Goal: Browse casually: Explore the website without a specific task or goal

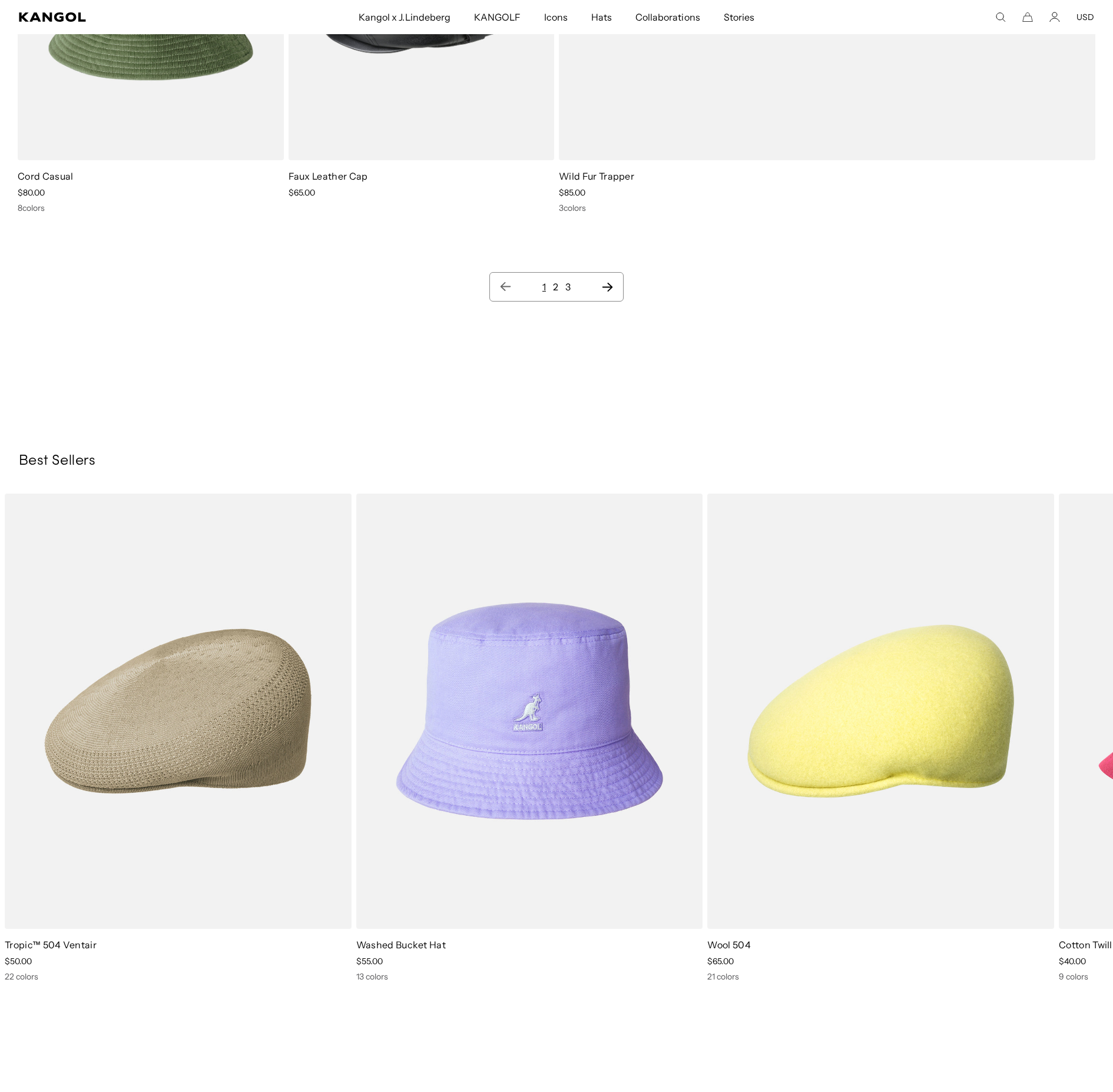
click at [556, 285] on link "2" at bounding box center [555, 287] width 5 height 12
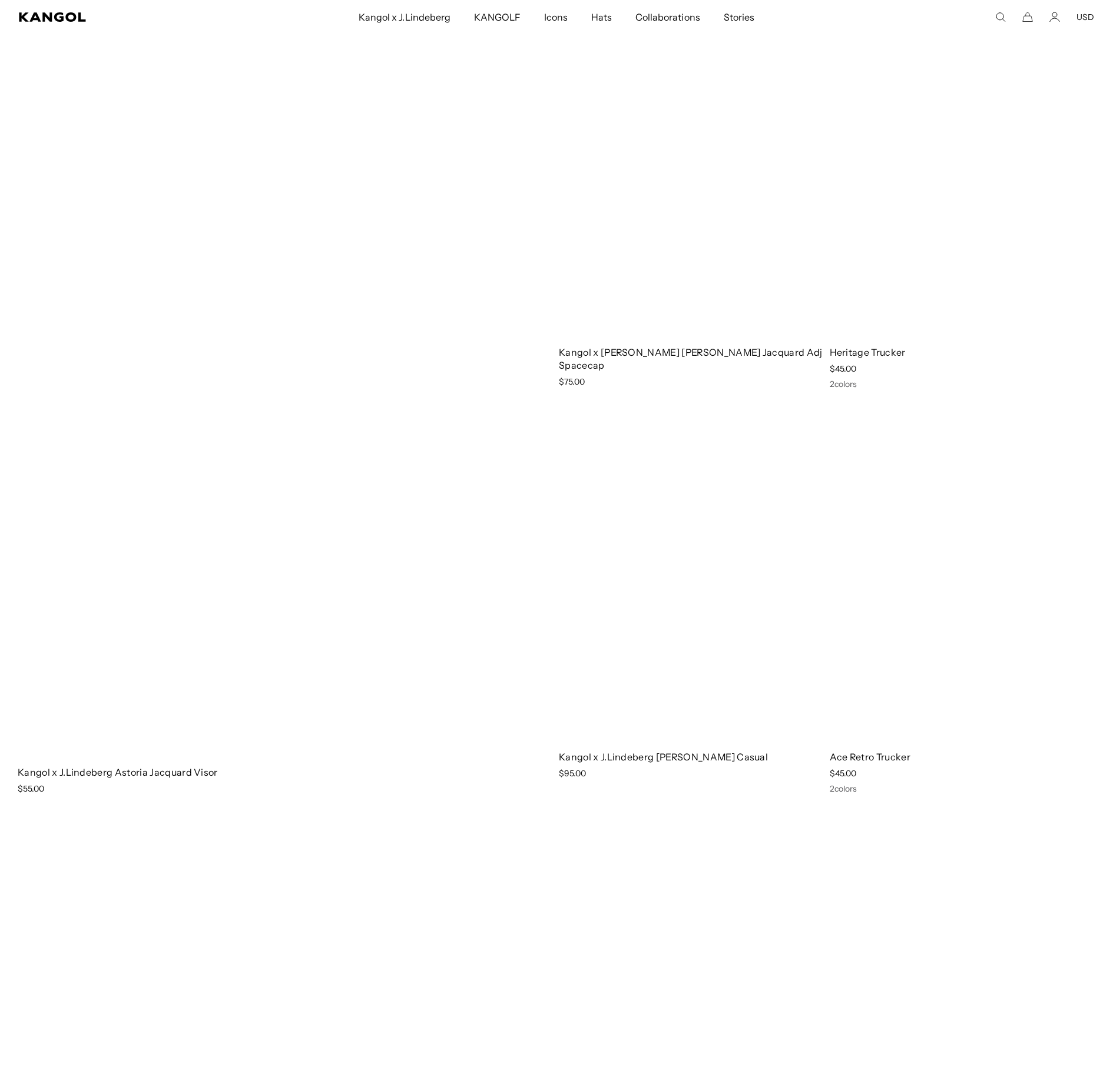
scroll to position [14465, 0]
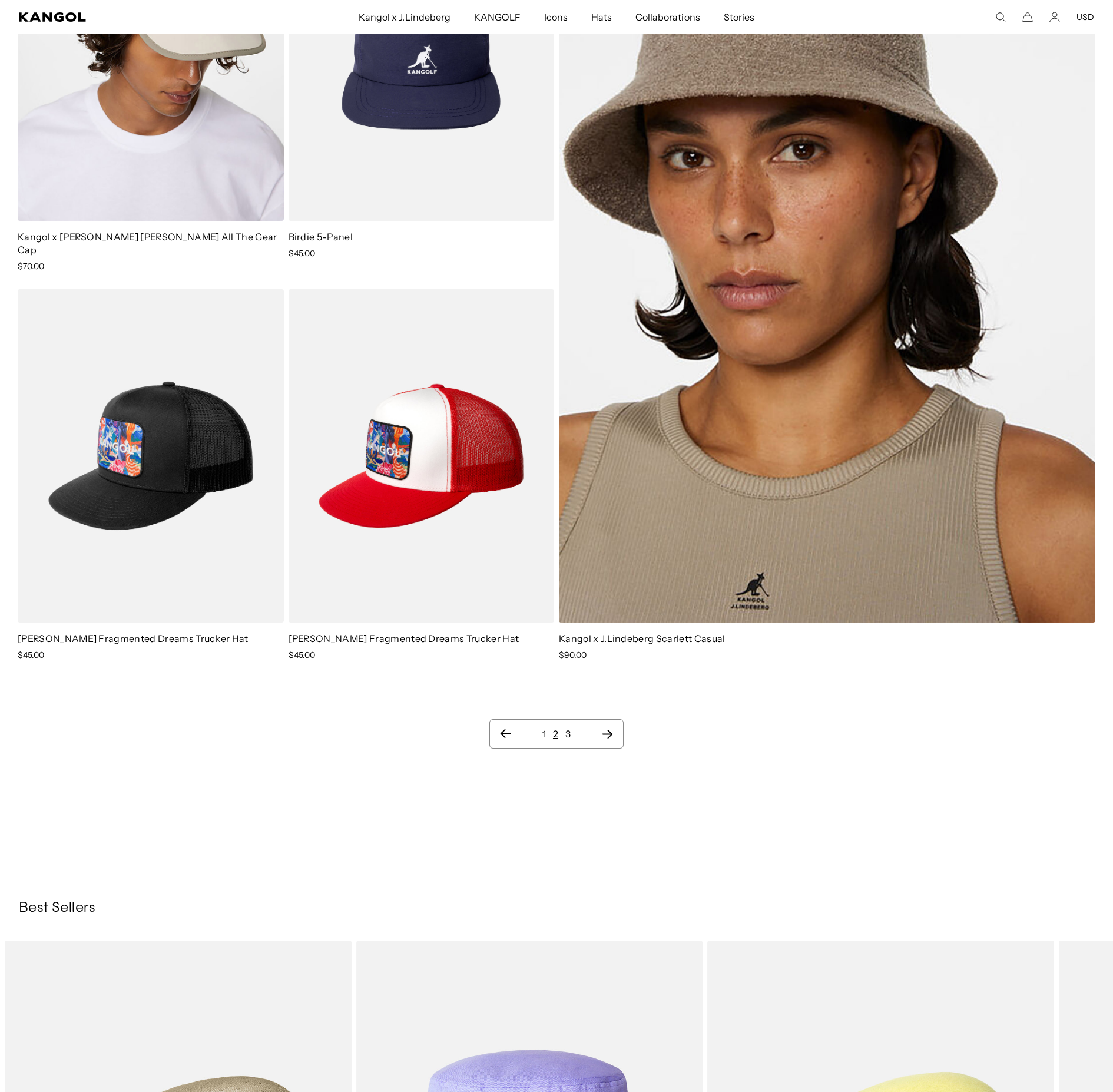
click at [556, 546] on link "3" at bounding box center [567, 734] width 5 height 12
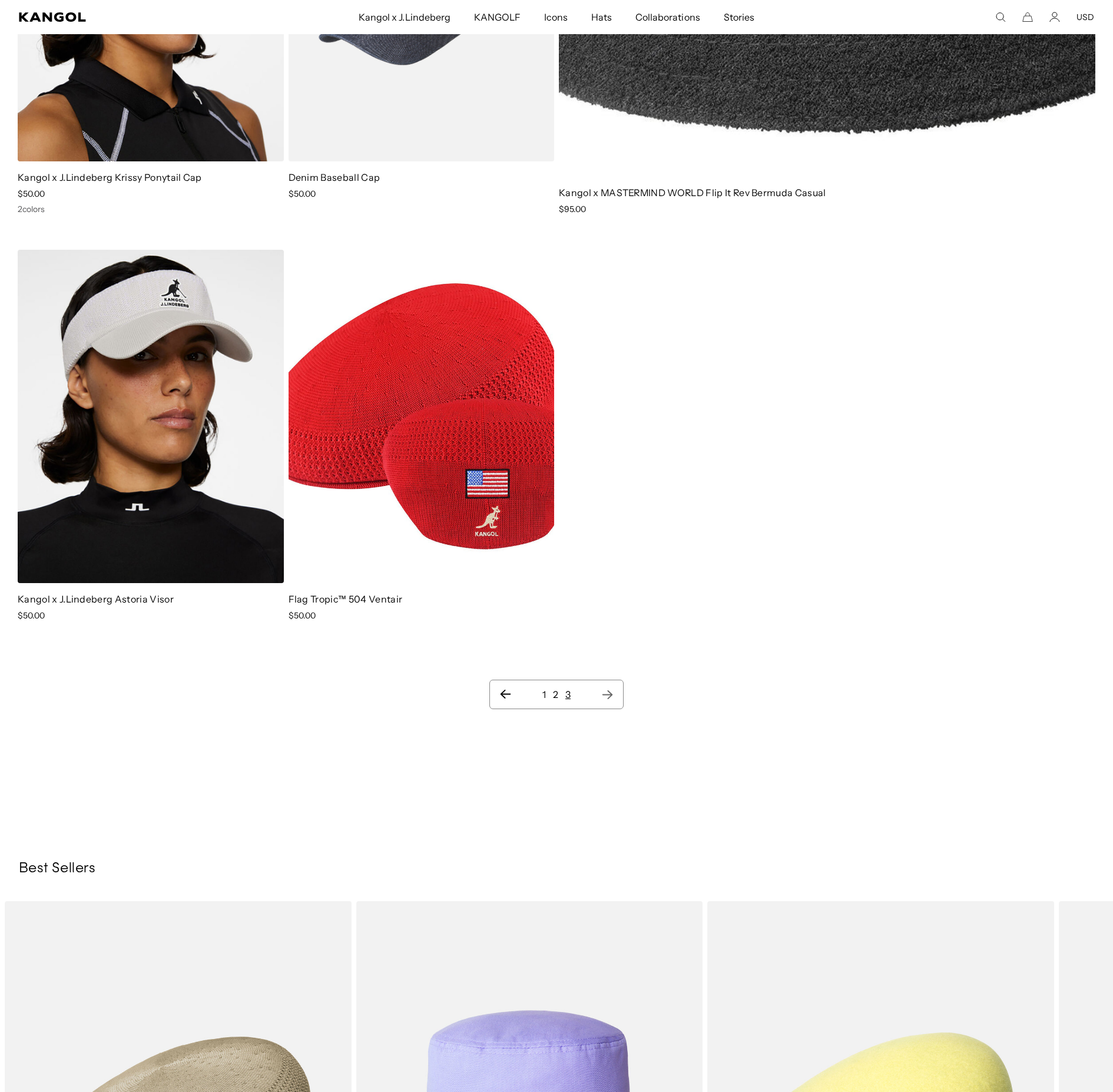
click at [546, 546] on link "1" at bounding box center [544, 695] width 4 height 12
click at [546, 546] on nav "1 2 3" at bounding box center [556, 695] width 134 height 30
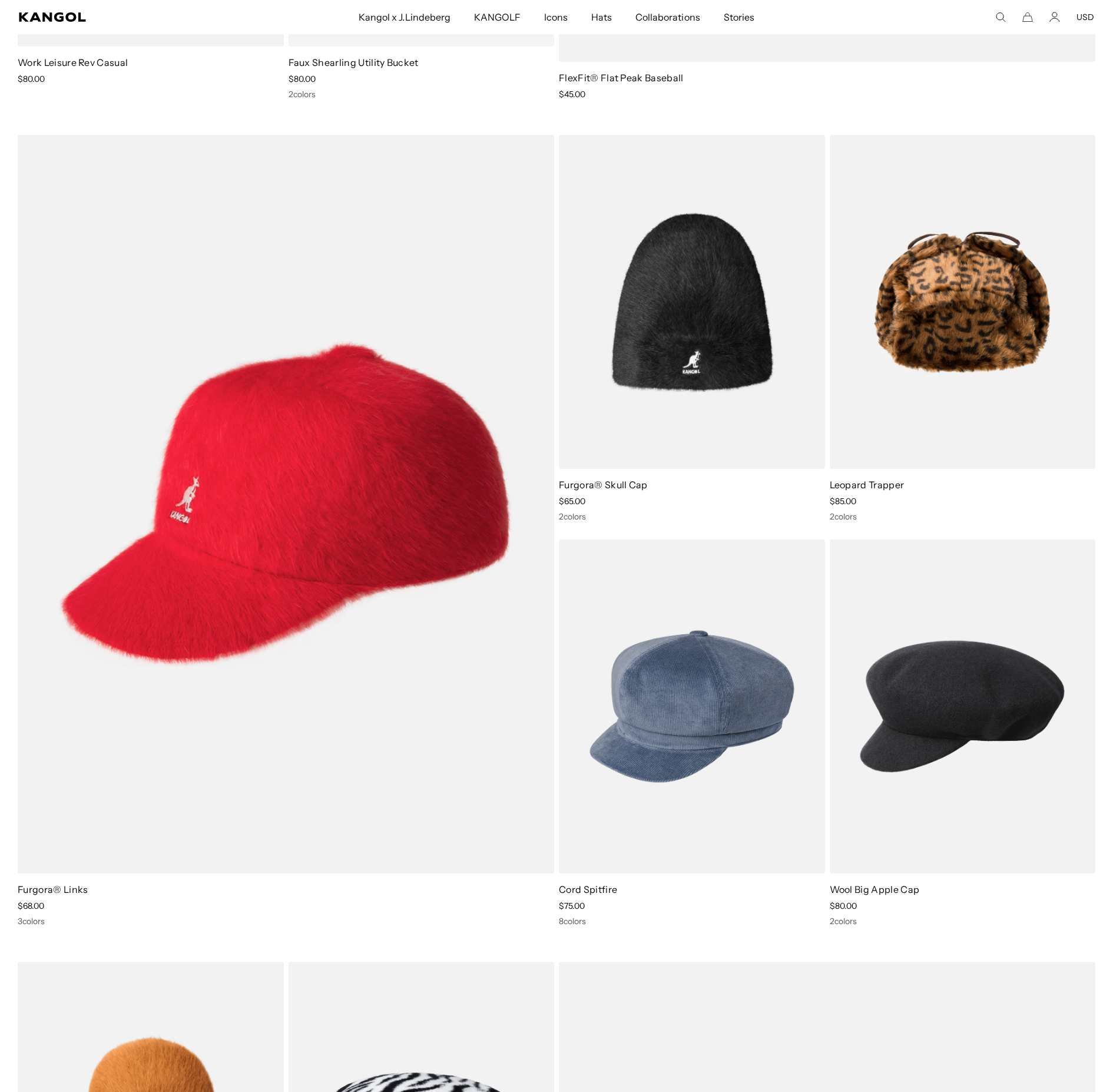
scroll to position [14148, 0]
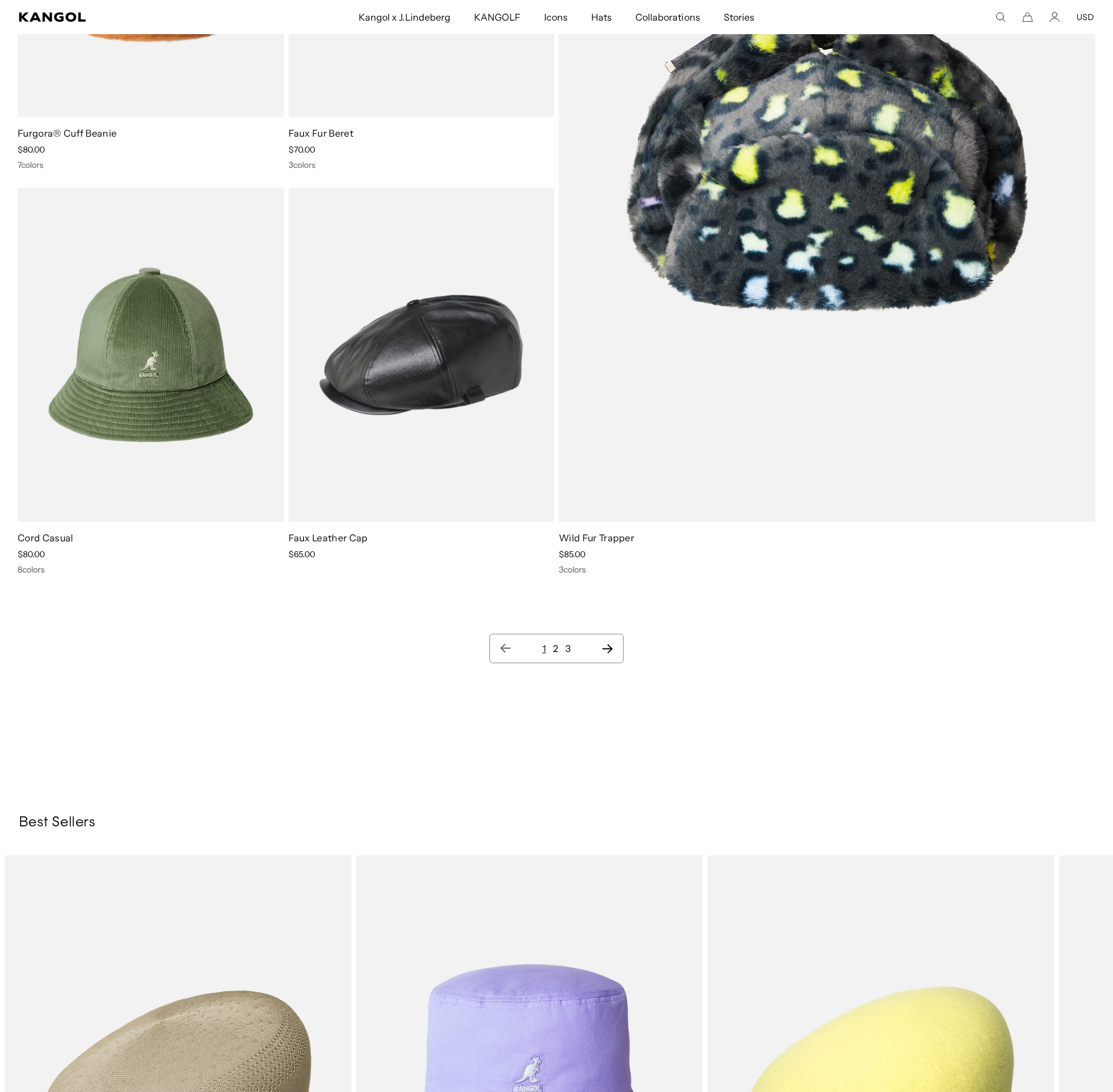
click at [556, 546] on link "2" at bounding box center [555, 648] width 5 height 12
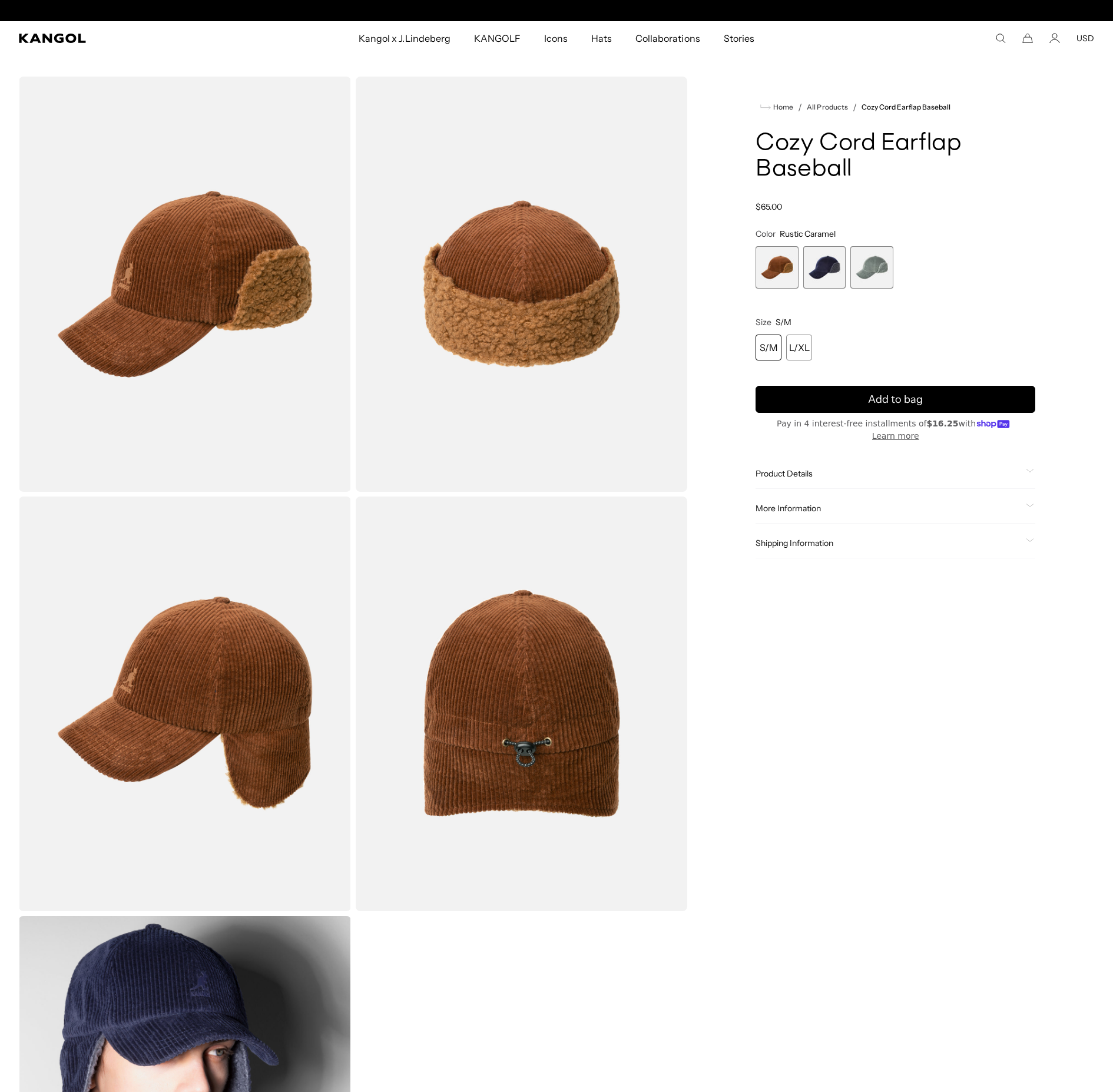
scroll to position [0, 243]
click at [868, 265] on span "3 of 3" at bounding box center [871, 267] width 42 height 42
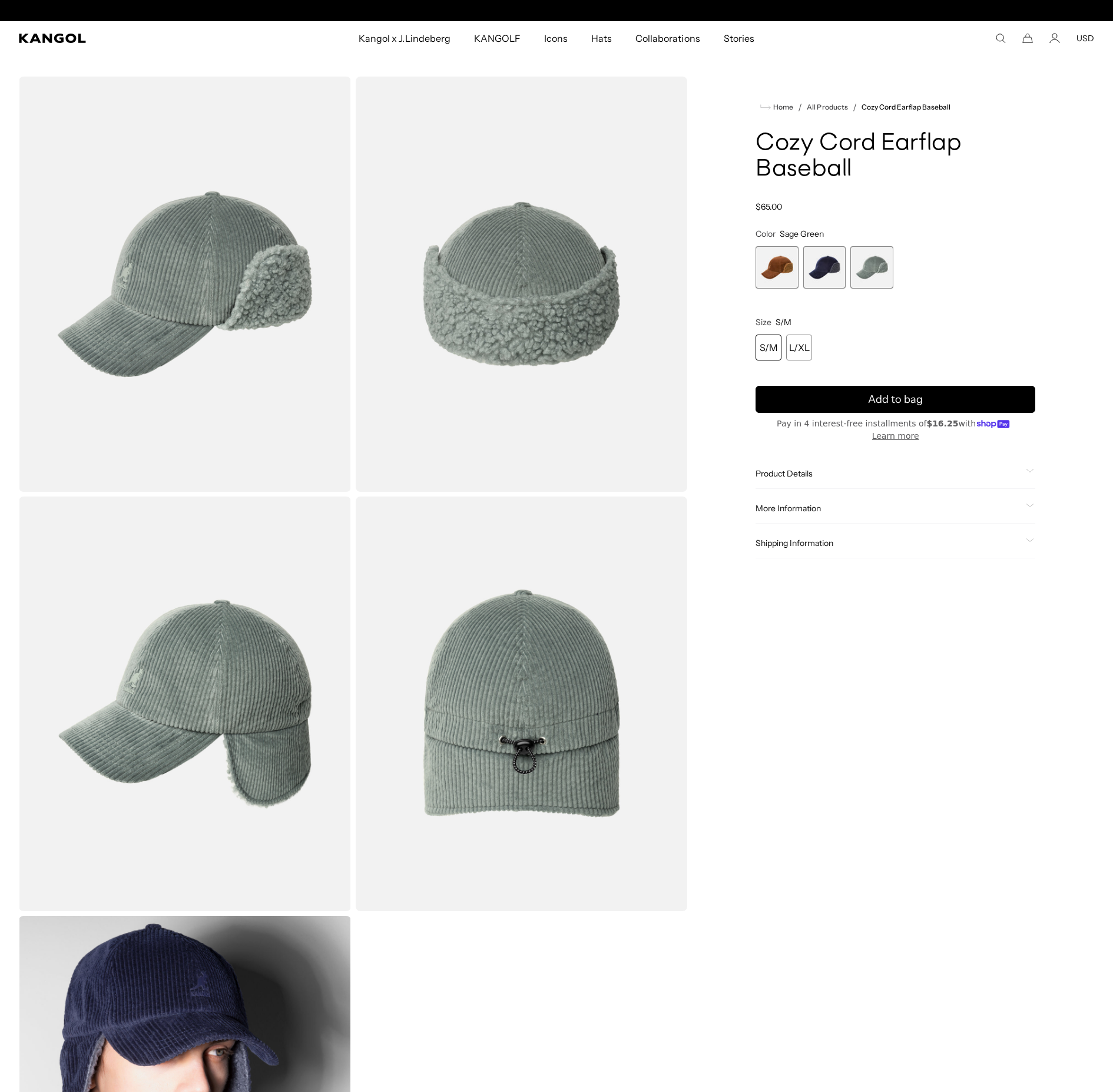
click at [754, 255] on div "Home / All Products / Cozy Cord Earflap Baseball Cozy Cord Earflap Baseball Reg…" at bounding box center [896, 703] width 398 height 1254
click at [779, 264] on span "1 of 3" at bounding box center [776, 267] width 42 height 42
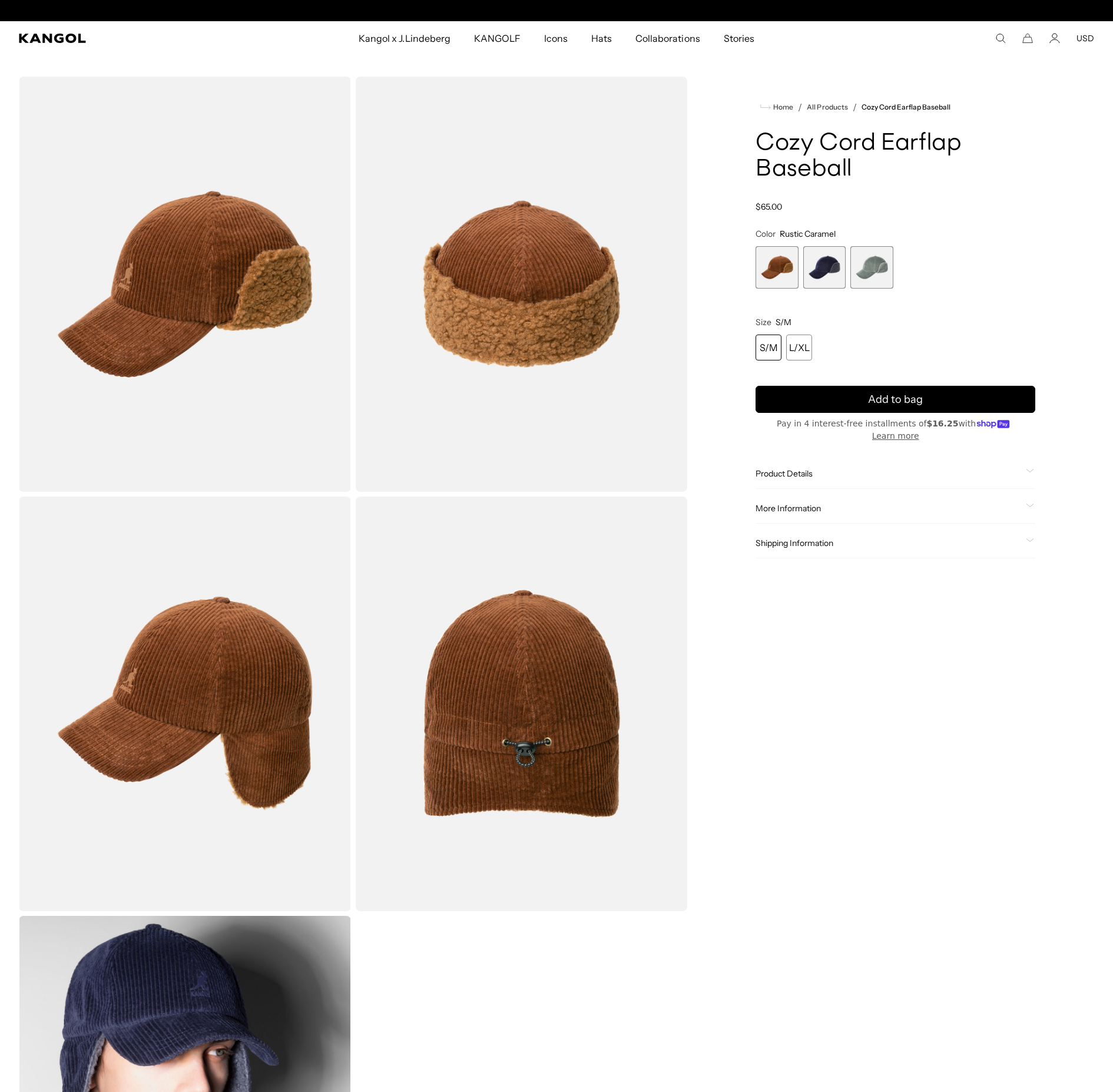
scroll to position [0, 243]
click at [800, 352] on div "L/XL" at bounding box center [799, 347] width 26 height 26
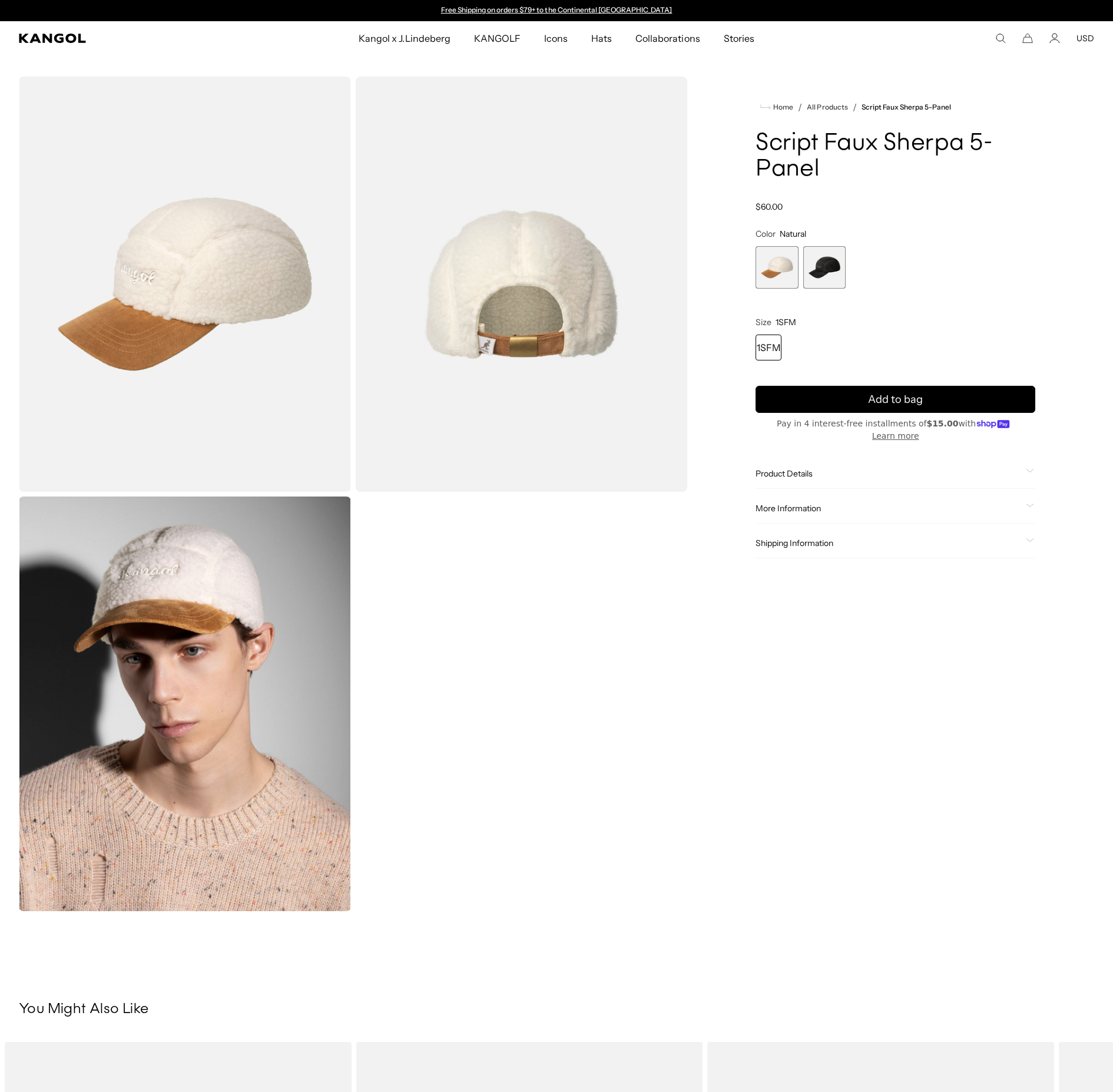
drag, startPoint x: 825, startPoint y: 275, endPoint x: 833, endPoint y: 269, distance: 10.0
click at [826, 275] on span "2 of 2" at bounding box center [824, 267] width 42 height 42
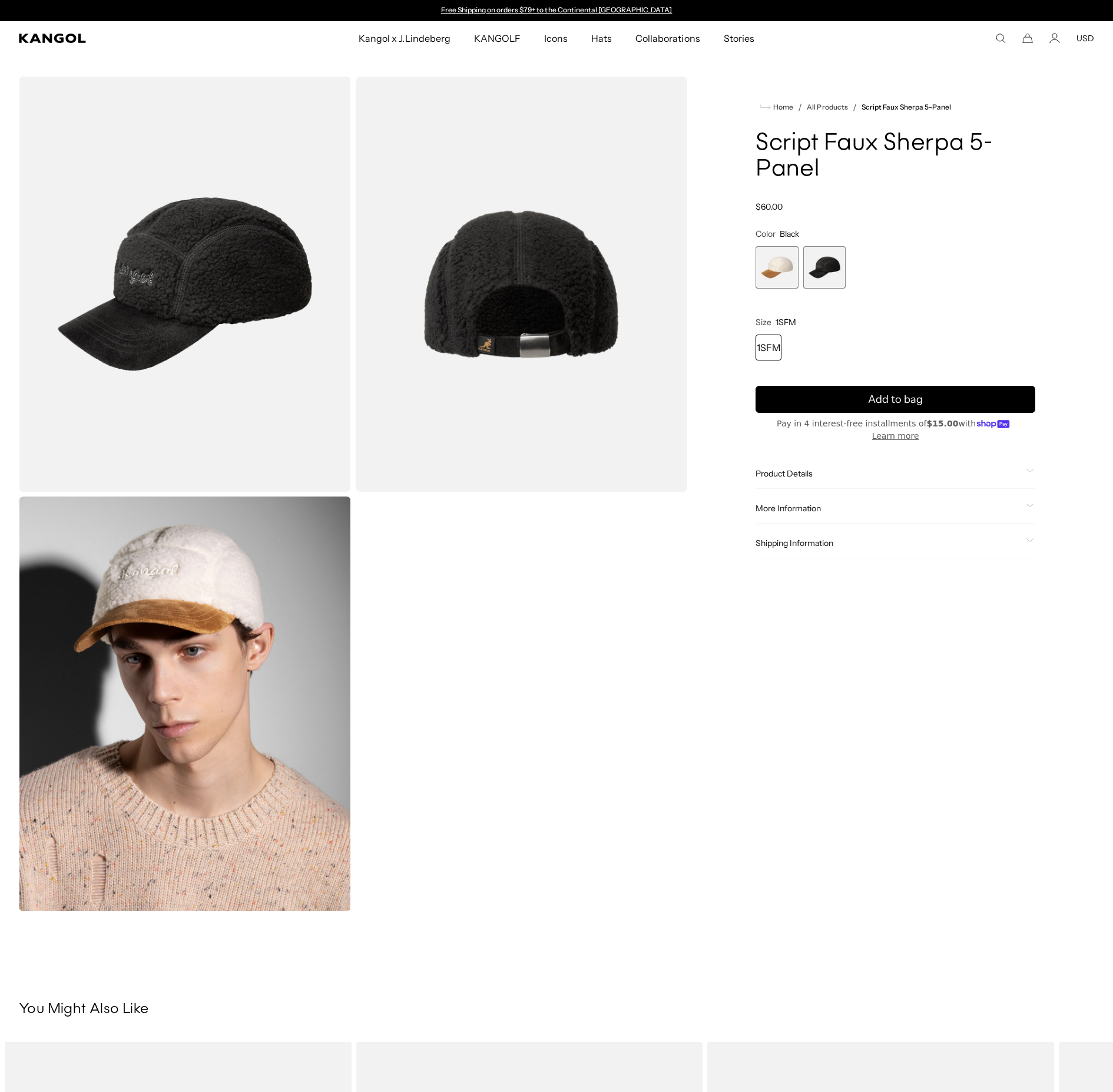
scroll to position [0, 243]
